Goal: Navigation & Orientation: Find specific page/section

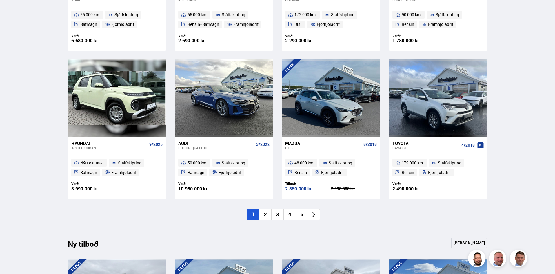
scroll to position [406, 0]
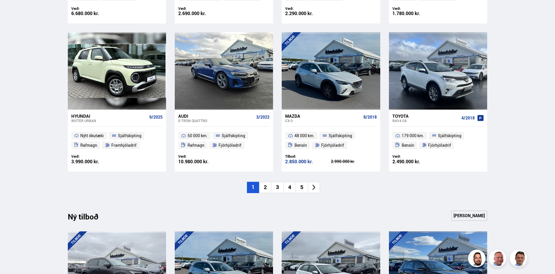
click at [265, 186] on li "2" at bounding box center [265, 187] width 12 height 11
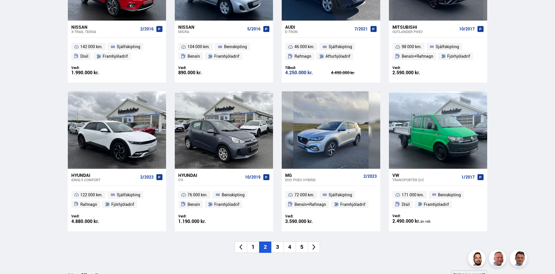
scroll to position [377, 0]
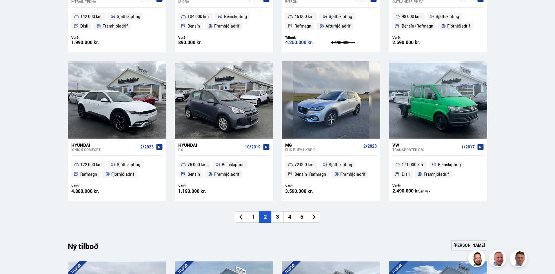
click at [280, 219] on li "3" at bounding box center [277, 216] width 12 height 11
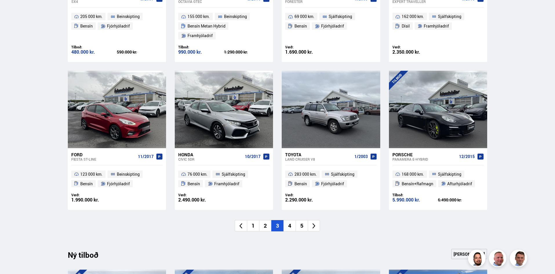
click at [292, 220] on li "4" at bounding box center [290, 225] width 12 height 11
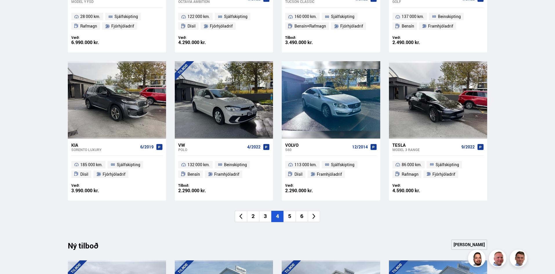
click at [289, 216] on li "5" at bounding box center [290, 216] width 12 height 11
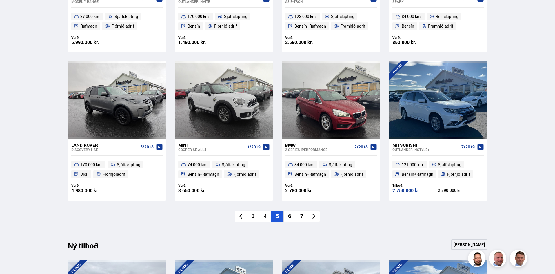
click at [292, 215] on li "6" at bounding box center [290, 216] width 12 height 11
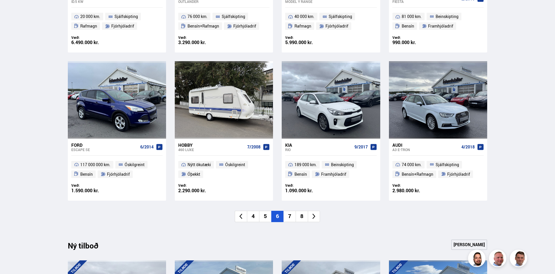
scroll to position [406, 0]
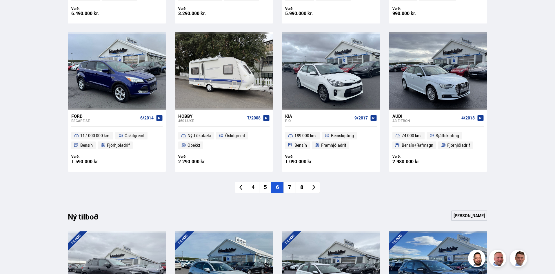
click at [290, 188] on li "7" at bounding box center [290, 187] width 12 height 11
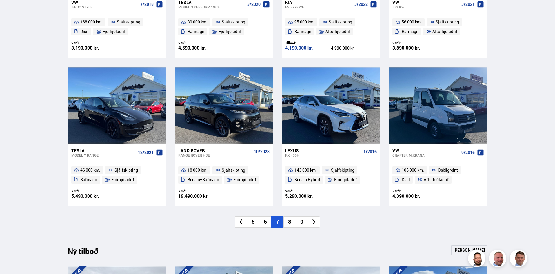
scroll to position [377, 0]
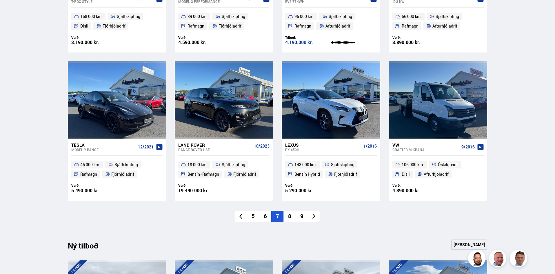
click at [289, 217] on li "8" at bounding box center [290, 216] width 12 height 11
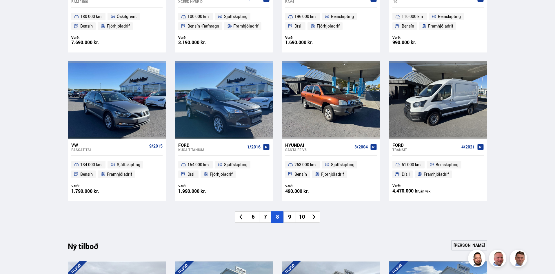
click at [290, 216] on li "9" at bounding box center [290, 216] width 12 height 11
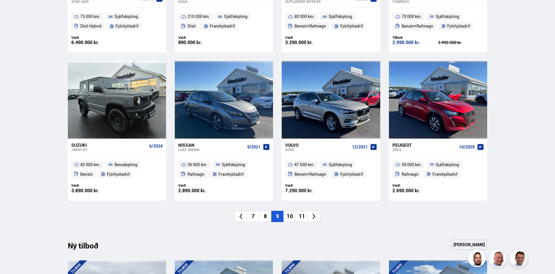
click at [291, 216] on li "10" at bounding box center [290, 216] width 12 height 11
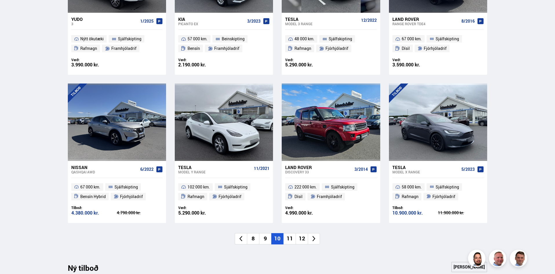
scroll to position [406, 0]
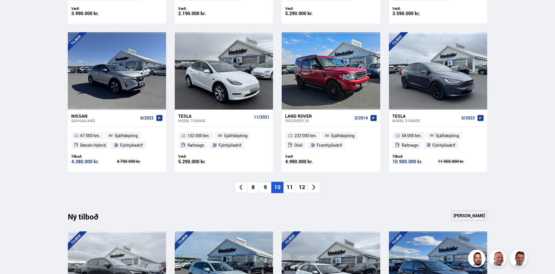
click at [290, 187] on li "11" at bounding box center [290, 187] width 12 height 11
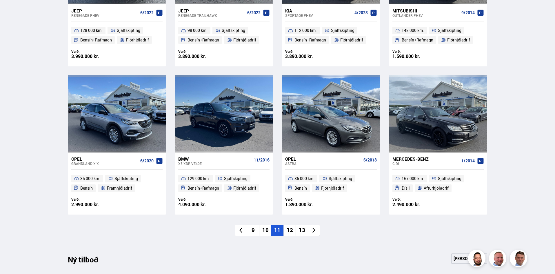
scroll to position [377, 0]
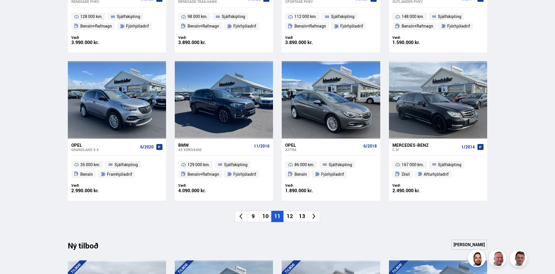
click at [292, 218] on li "12" at bounding box center [290, 216] width 12 height 11
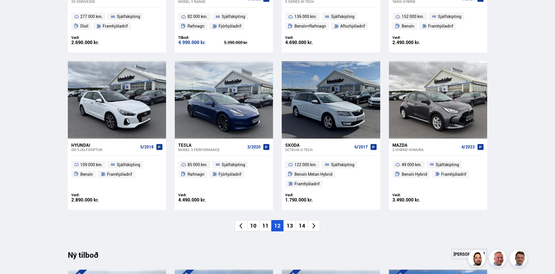
click at [291, 220] on li "13" at bounding box center [290, 225] width 12 height 11
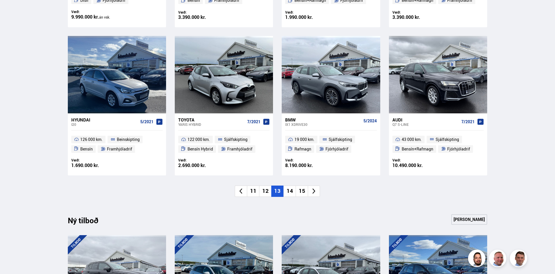
scroll to position [435, 0]
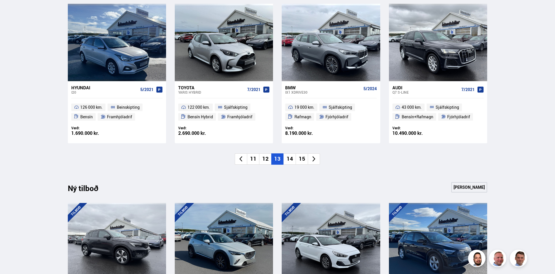
click at [293, 159] on li "14" at bounding box center [290, 158] width 12 height 11
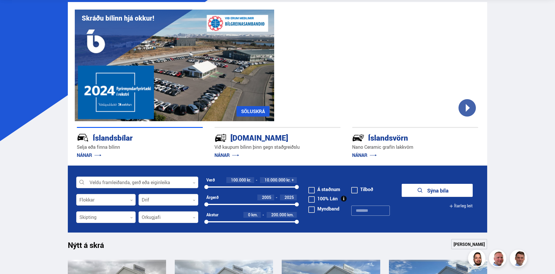
scroll to position [0, 0]
